Goal: Information Seeking & Learning: Compare options

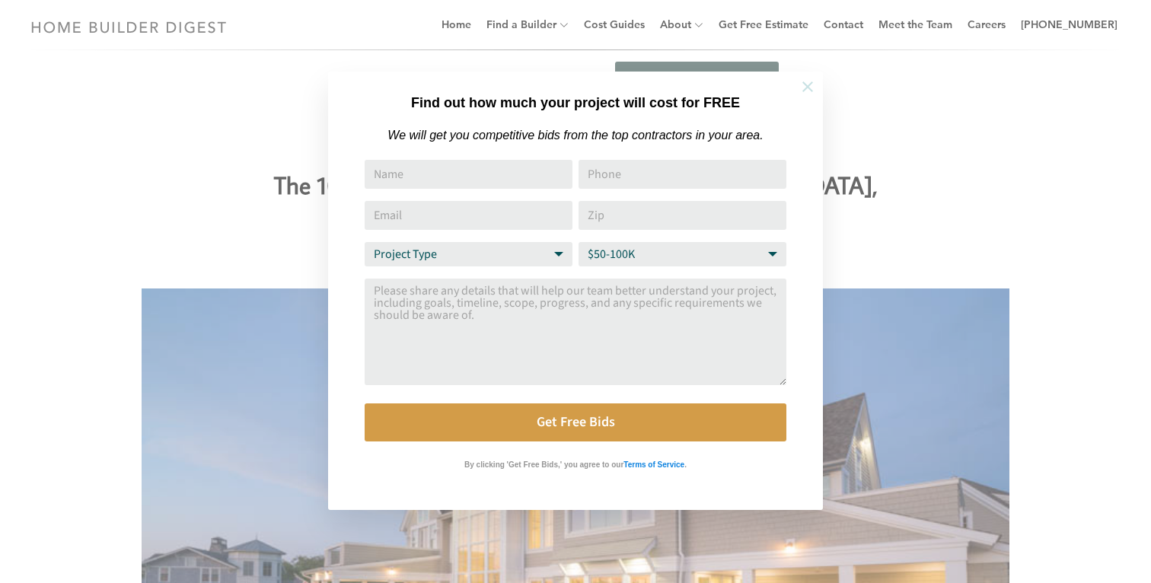
click at [804, 82] on icon at bounding box center [807, 86] width 11 height 11
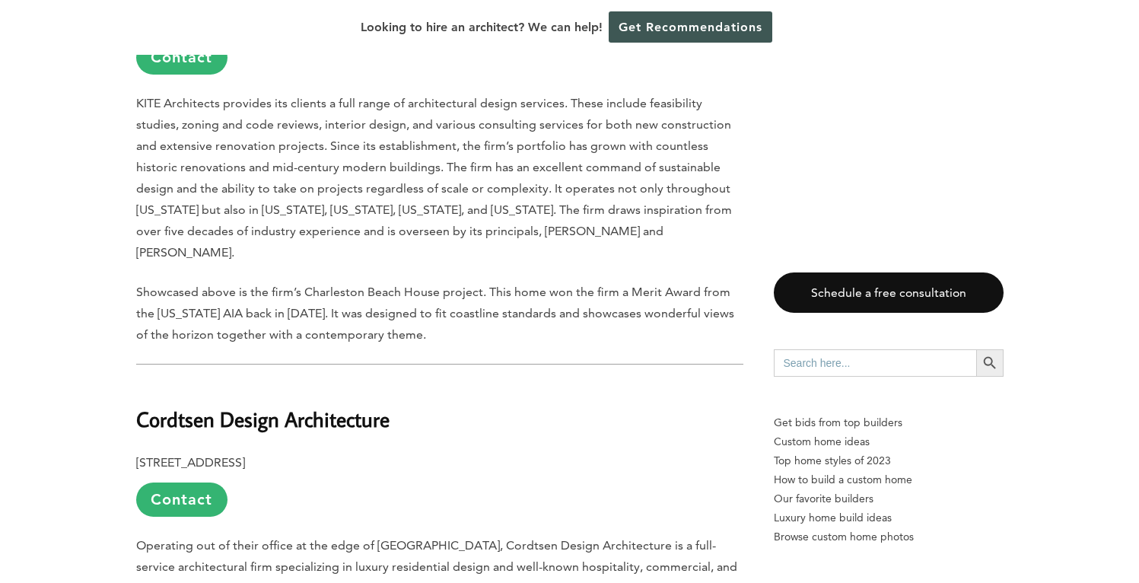
scroll to position [1781, 0]
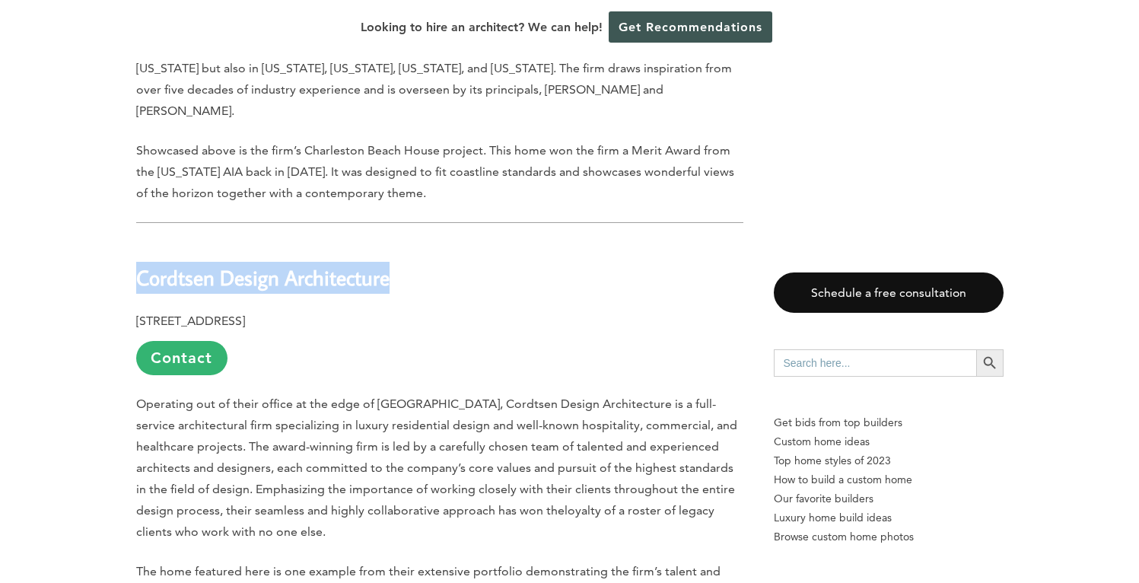
drag, startPoint x: 142, startPoint y: 236, endPoint x: 395, endPoint y: 223, distance: 253.0
click at [395, 241] on h2 "Cordtsen Design Architecture" at bounding box center [439, 267] width 607 height 53
copy b "Cordtsen Design Architecture"
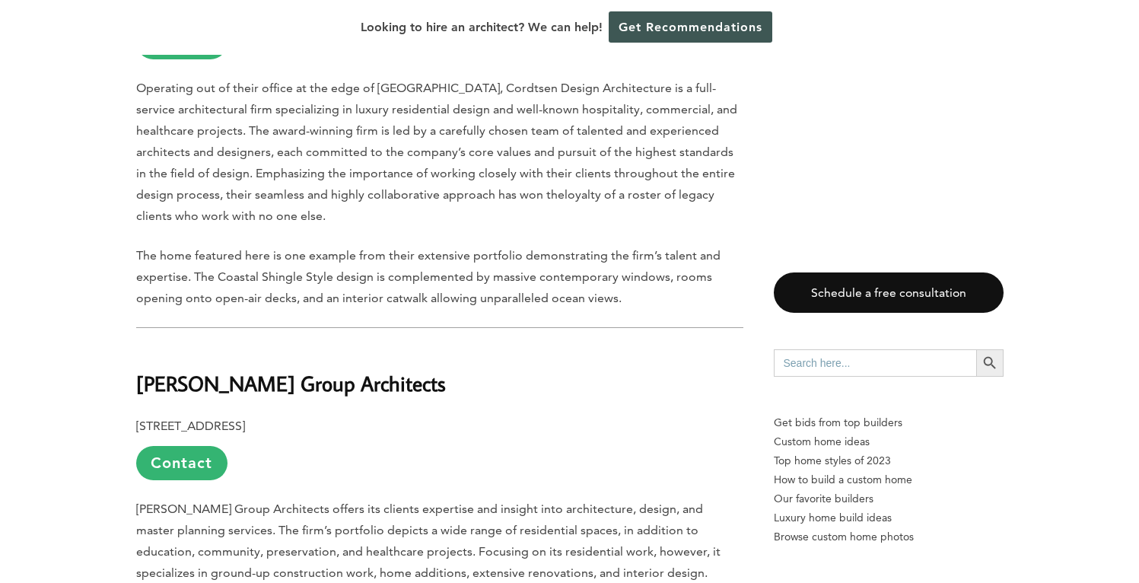
scroll to position [2216, 0]
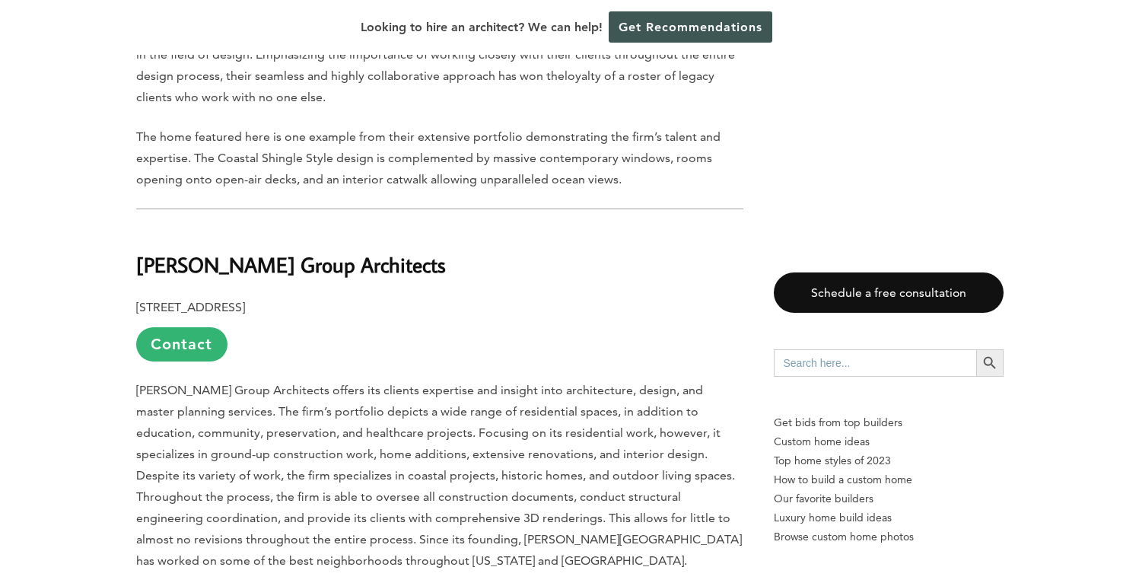
drag, startPoint x: 134, startPoint y: 221, endPoint x: 449, endPoint y: 216, distance: 315.1
copy b "[PERSON_NAME] Group Architects"
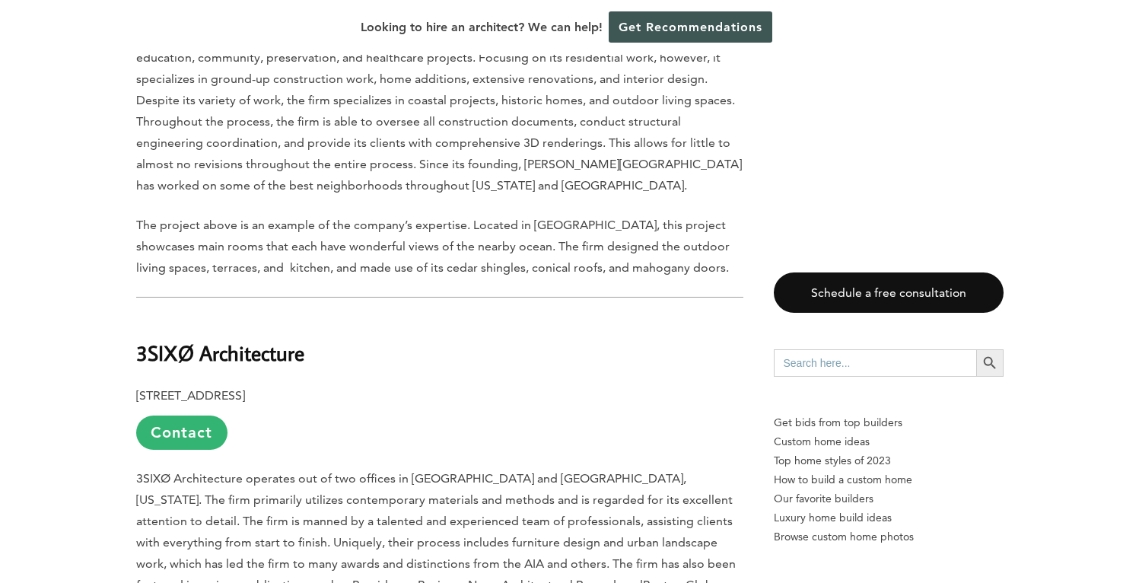
scroll to position [2595, 0]
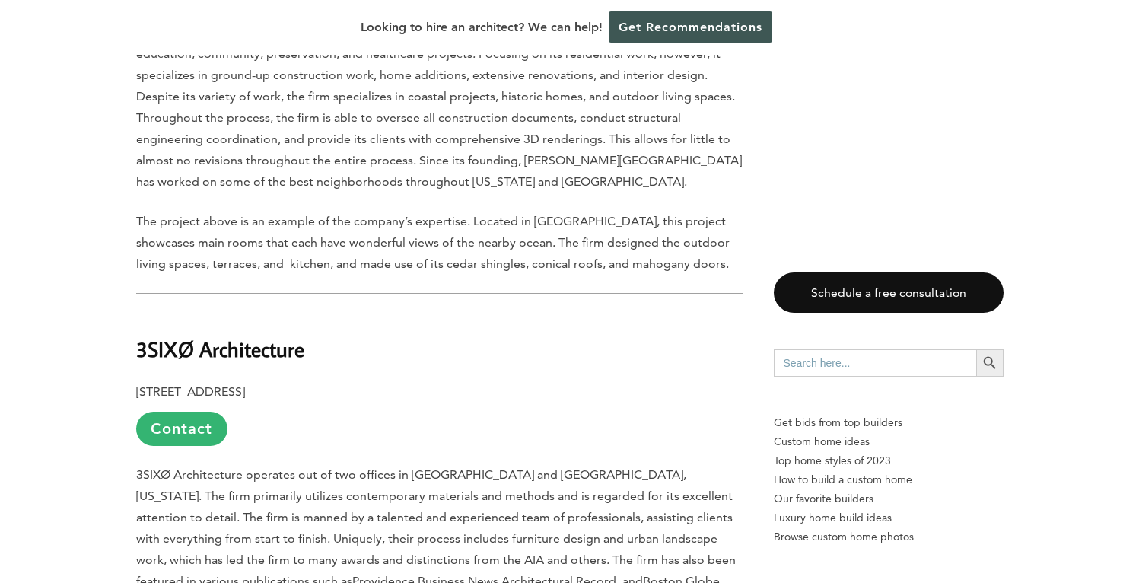
drag, startPoint x: 131, startPoint y: 305, endPoint x: 369, endPoint y: 288, distance: 238.8
drag, startPoint x: 137, startPoint y: 312, endPoint x: 317, endPoint y: 307, distance: 180.4
click at [317, 312] on h2 "3SIXØ Architecture" at bounding box center [439, 338] width 607 height 53
copy b "3SIXØ Architecture"
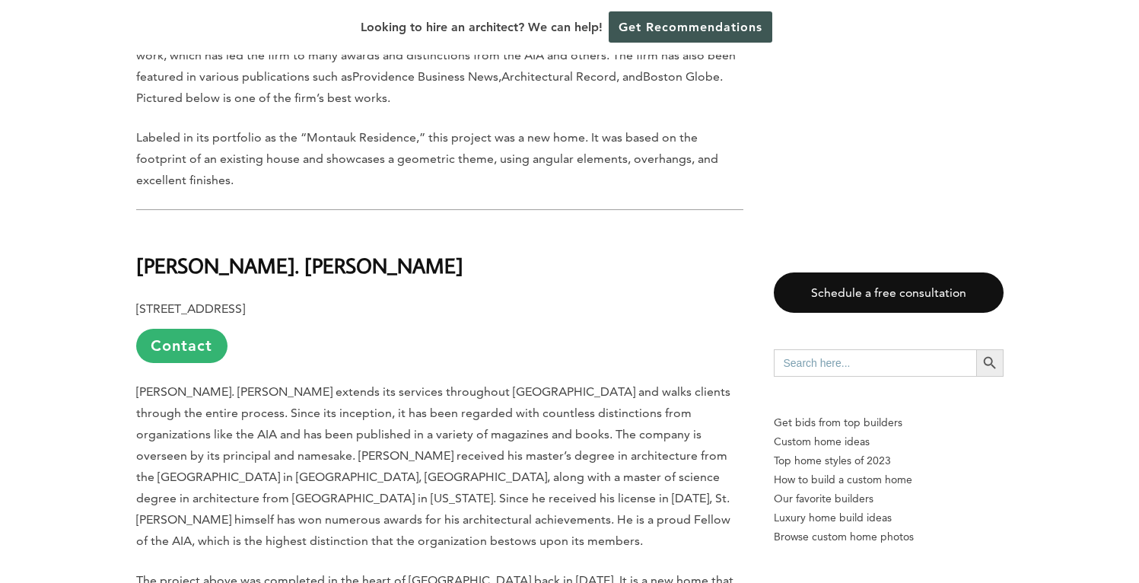
scroll to position [3106, 0]
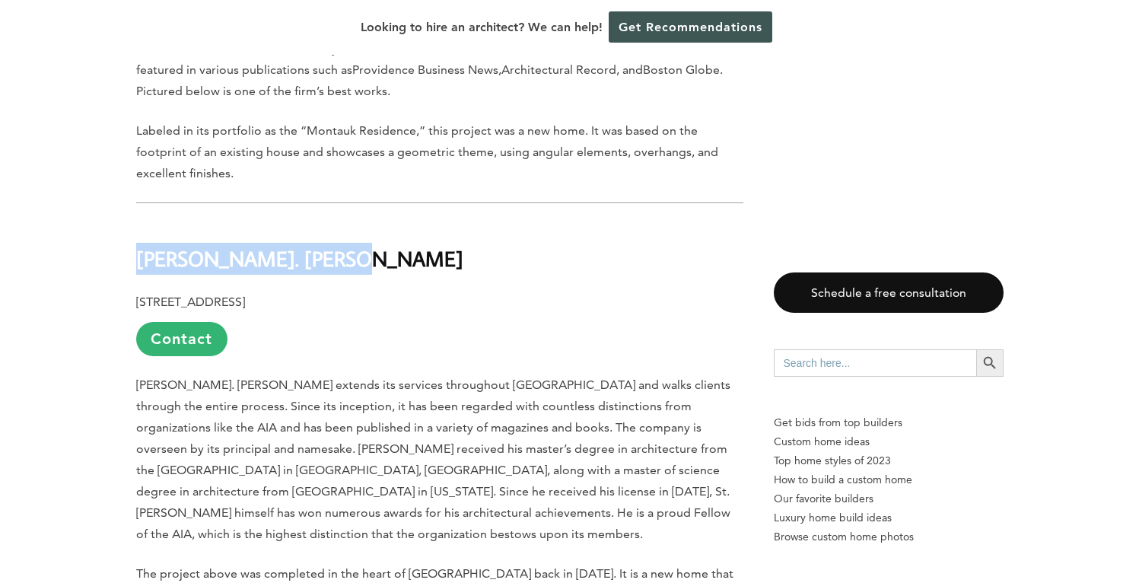
drag, startPoint x: 138, startPoint y: 218, endPoint x: 338, endPoint y: 217, distance: 200.1
click at [338, 221] on h2 "[PERSON_NAME]. [PERSON_NAME]" at bounding box center [439, 247] width 607 height 53
copy b "[PERSON_NAME]. [PERSON_NAME]"
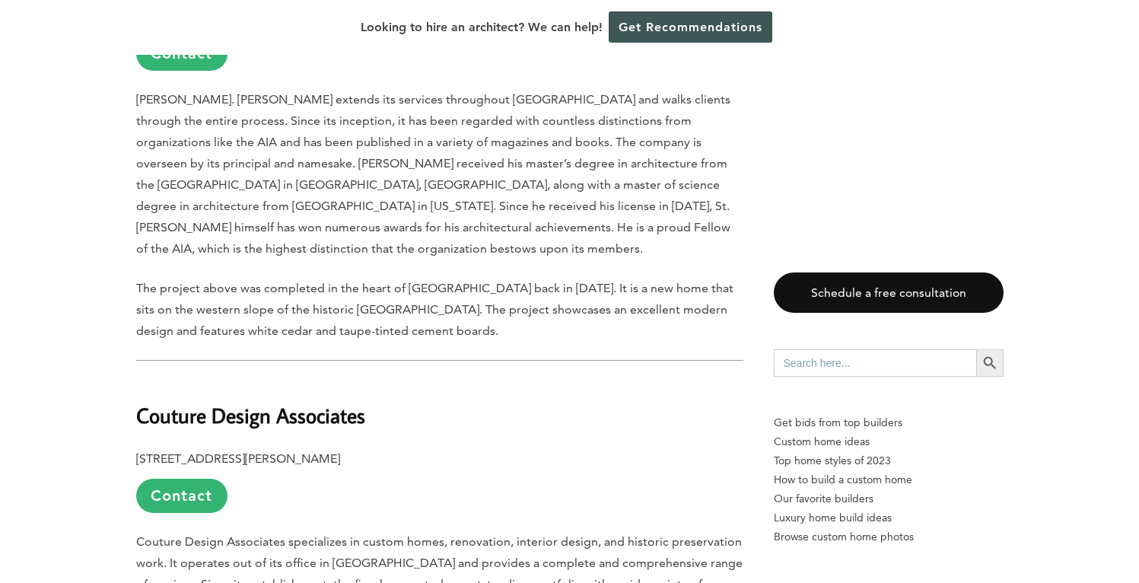
scroll to position [3521, 0]
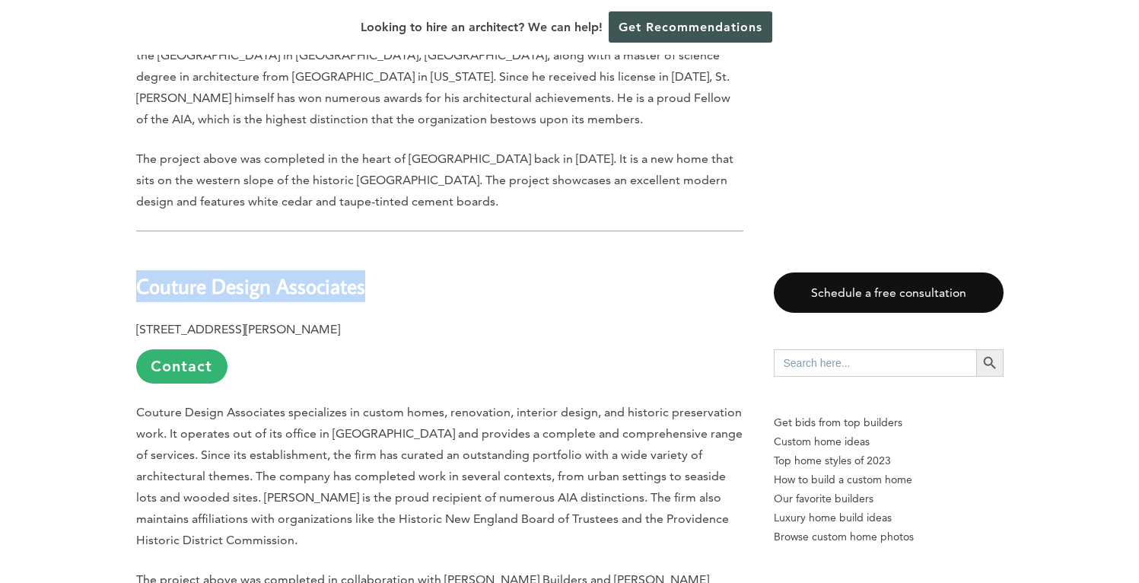
drag, startPoint x: 135, startPoint y: 224, endPoint x: 390, endPoint y: 224, distance: 255.7
copy b "Couture Design Associates"
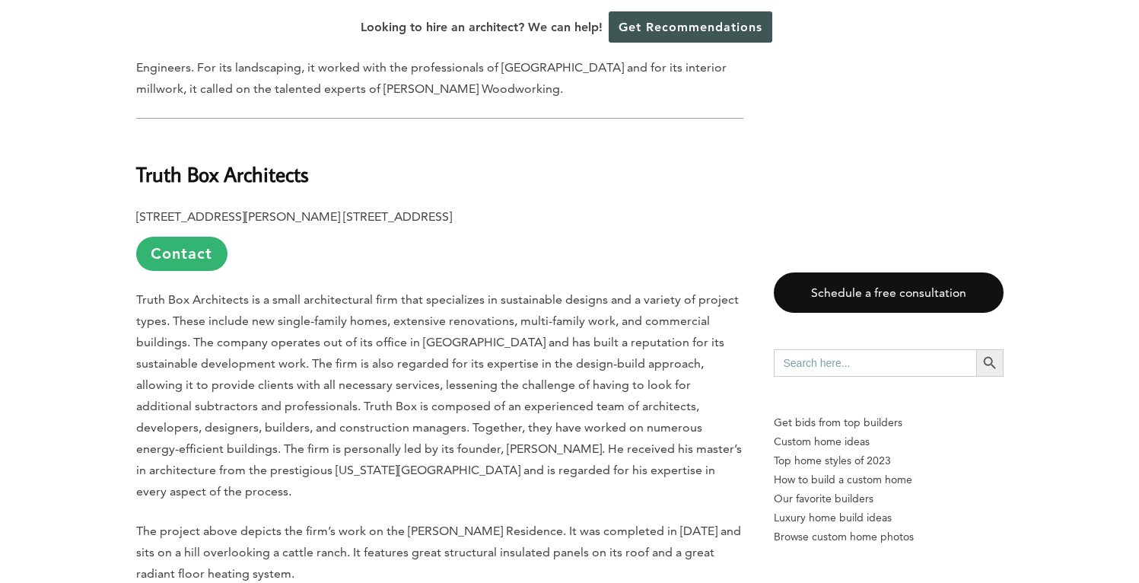
scroll to position [4042, 0]
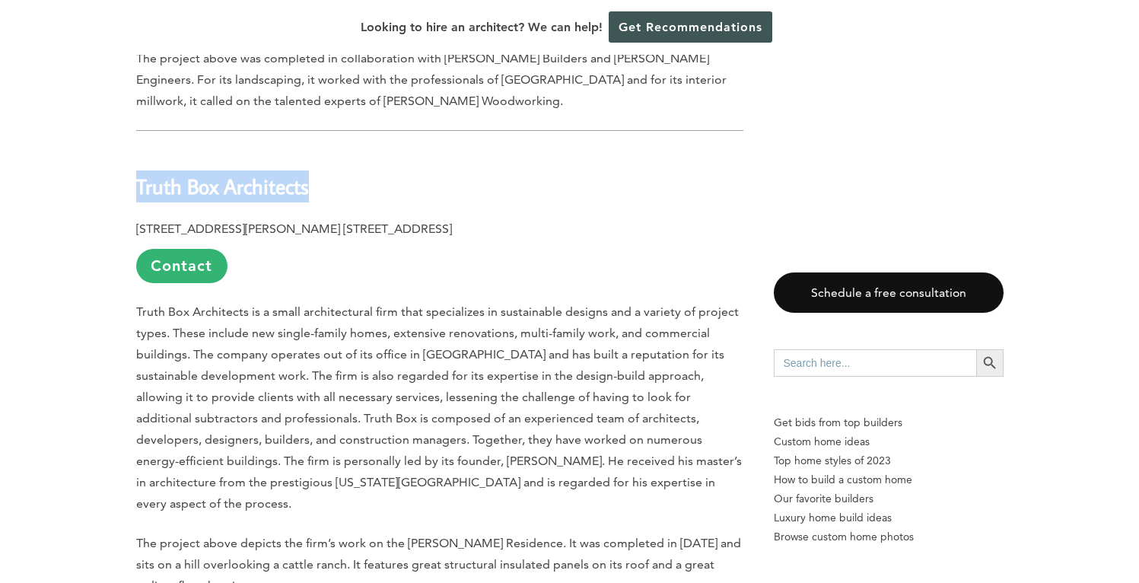
drag, startPoint x: 136, startPoint y: 116, endPoint x: 378, endPoint y: 115, distance: 242.0
click at [378, 149] on h2 "Truth Box Architects" at bounding box center [439, 175] width 607 height 53
copy b "Truth Box Architects"
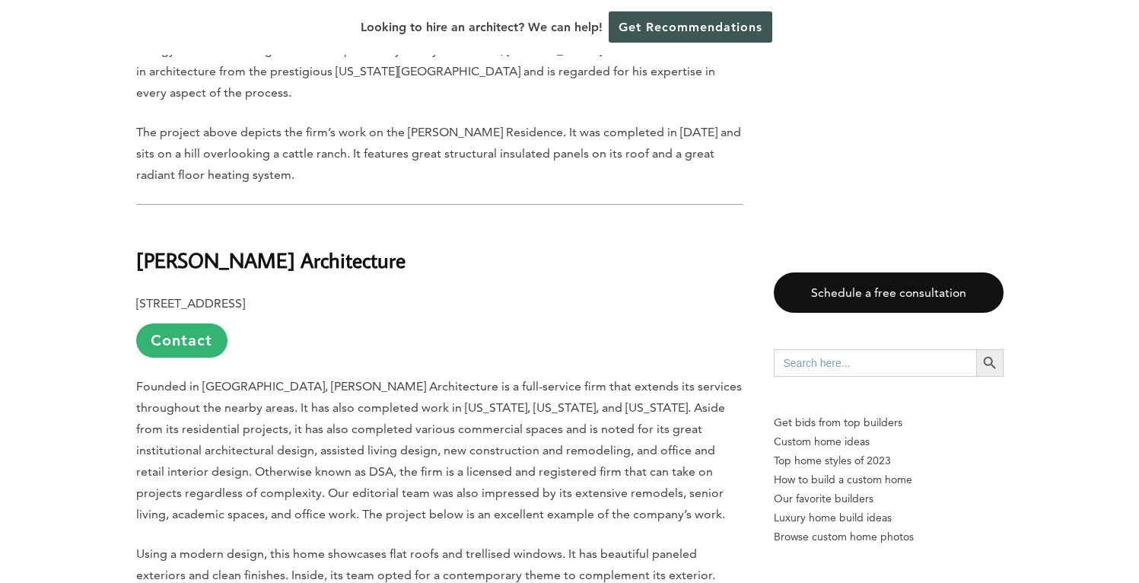
scroll to position [4392, 0]
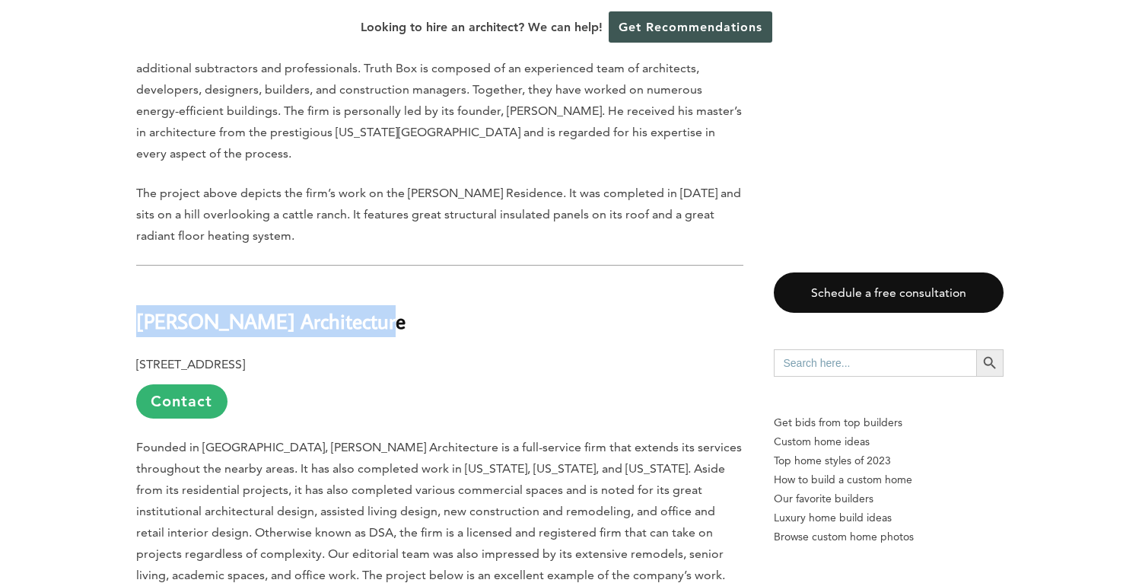
drag, startPoint x: 179, startPoint y: 237, endPoint x: 396, endPoint y: 245, distance: 217.0
click at [396, 284] on h2 "[PERSON_NAME] Architecture" at bounding box center [439, 310] width 607 height 53
copy b "[PERSON_NAME] Architecture"
